Goal: Check status: Check status

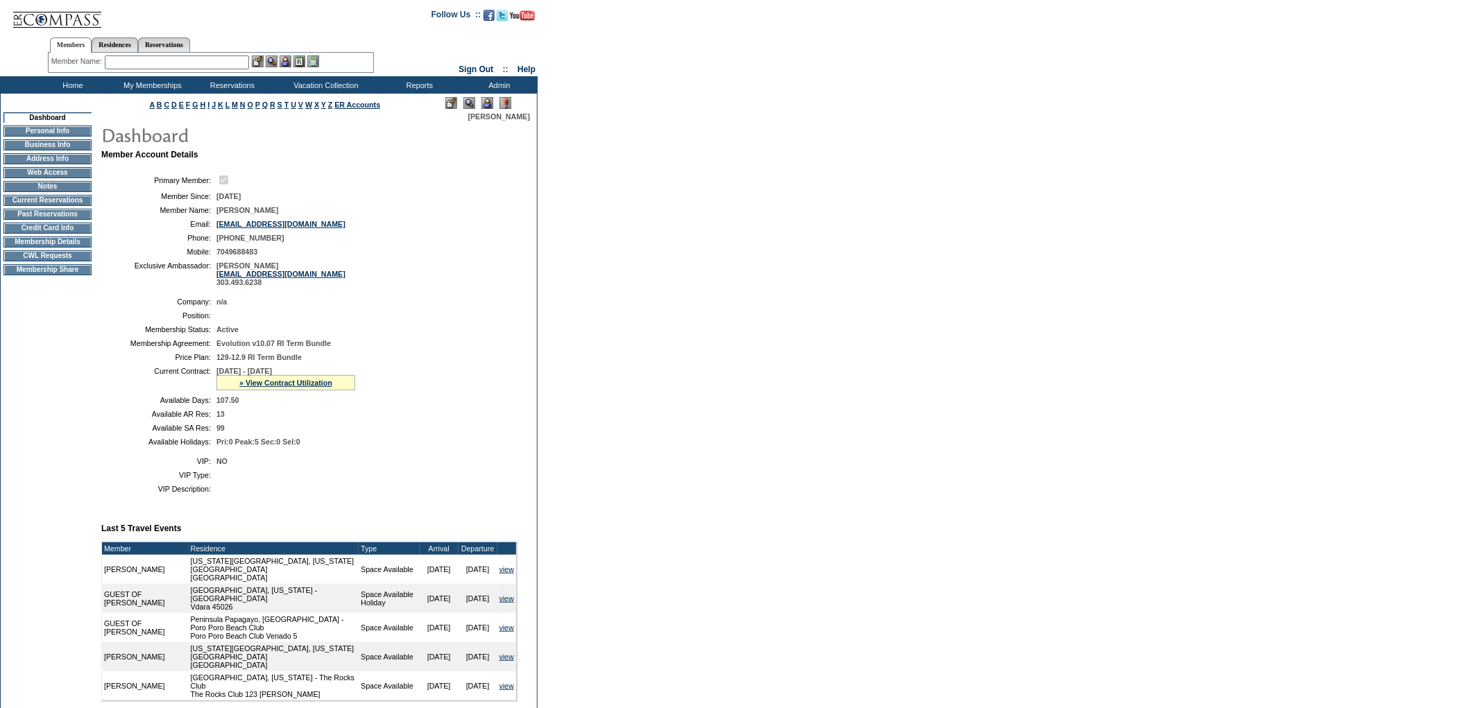
click at [67, 87] on td "Home" at bounding box center [71, 84] width 80 height 17
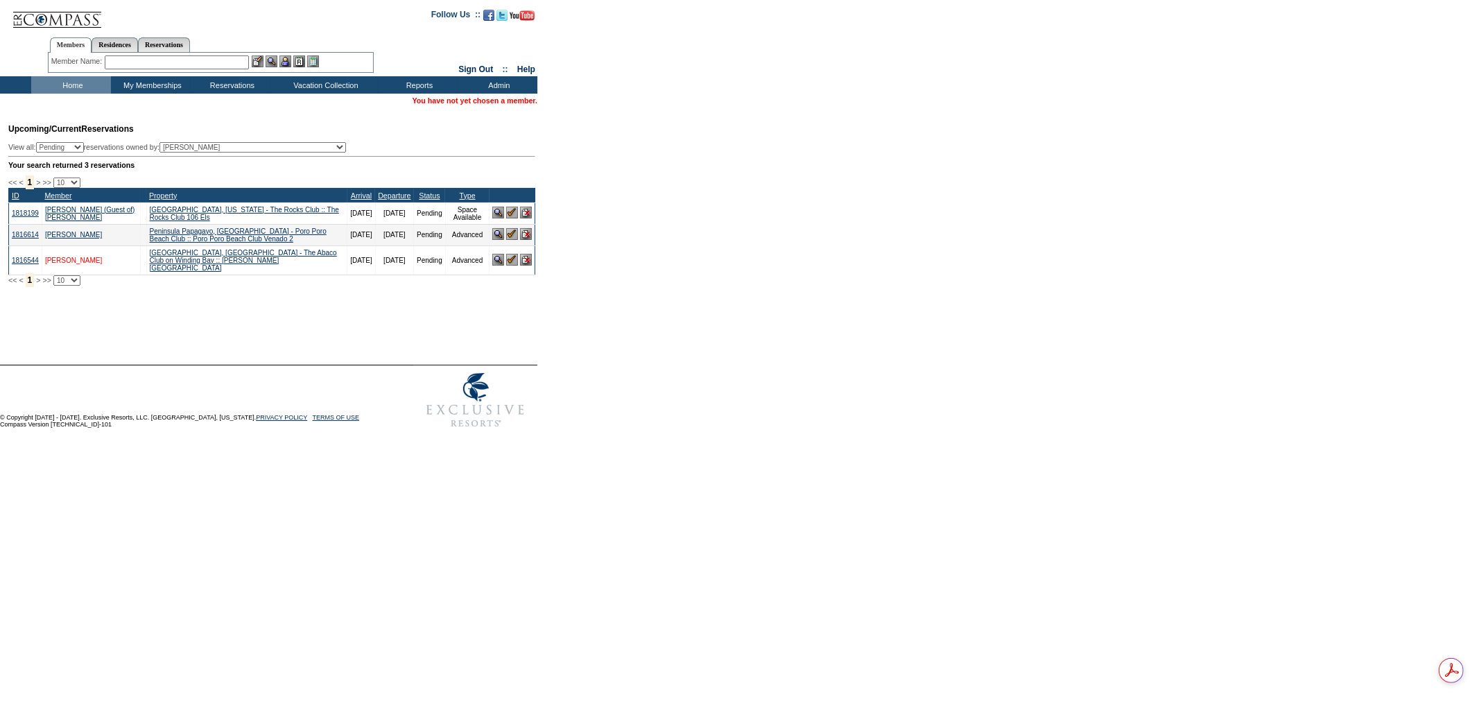
click at [62, 260] on link "Woodall, Julie" at bounding box center [73, 261] width 57 height 8
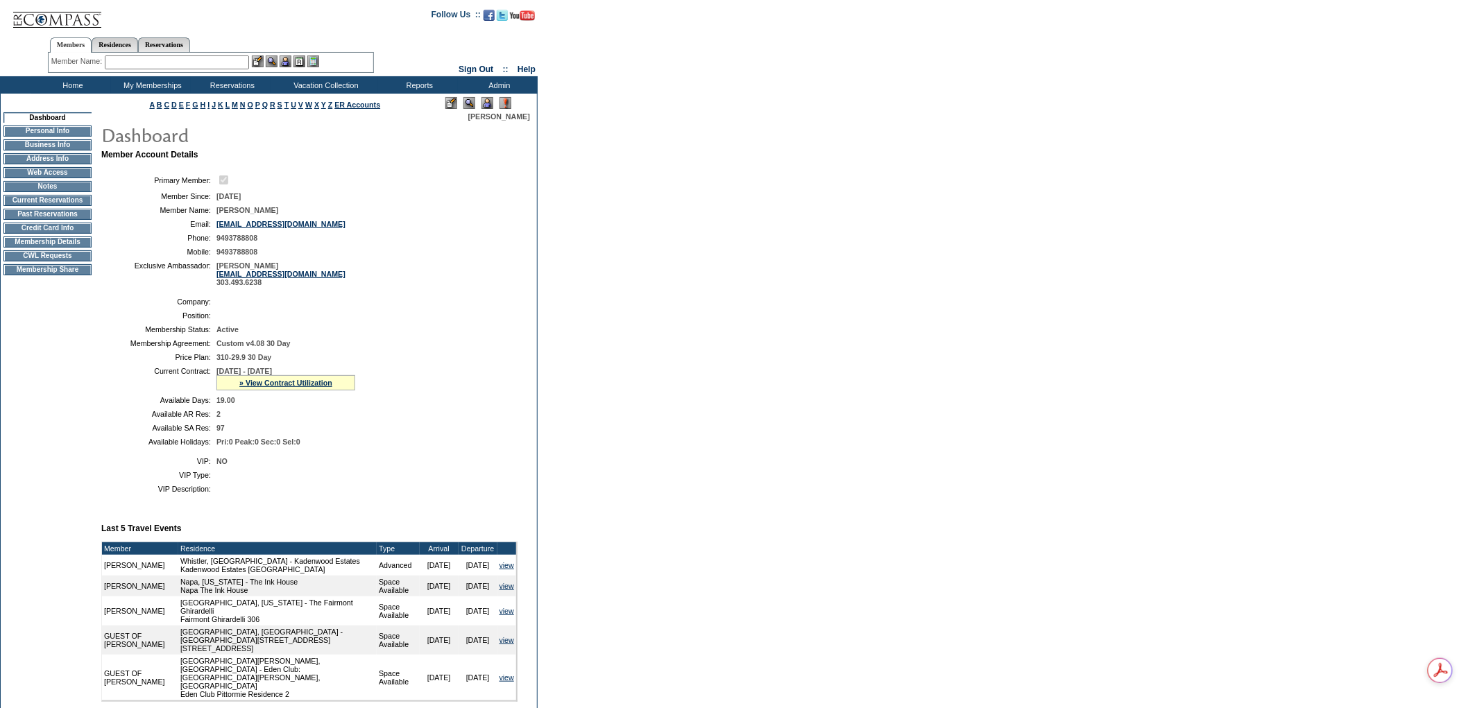
click at [55, 206] on td "Current Reservations" at bounding box center [47, 200] width 88 height 11
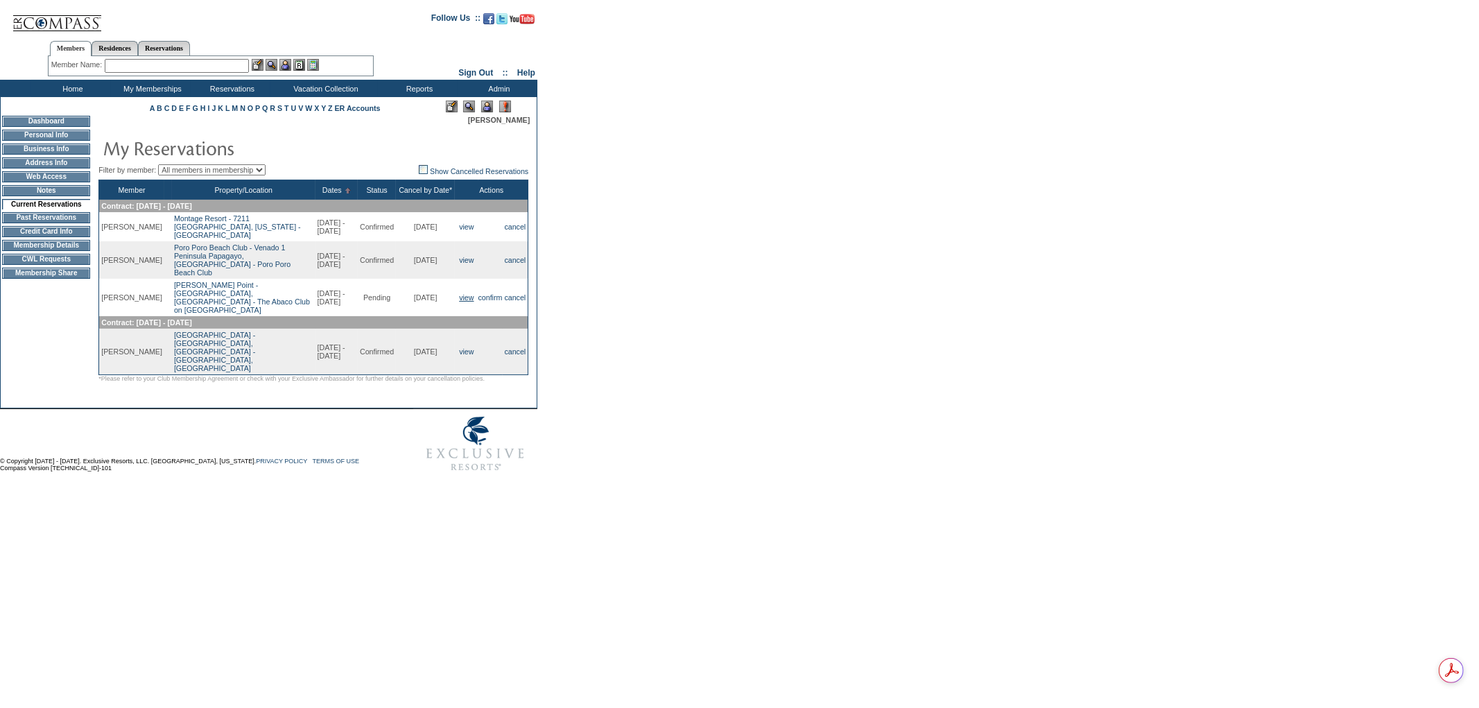
click at [467, 295] on link "view" at bounding box center [466, 297] width 15 height 8
